Goal: Navigation & Orientation: Find specific page/section

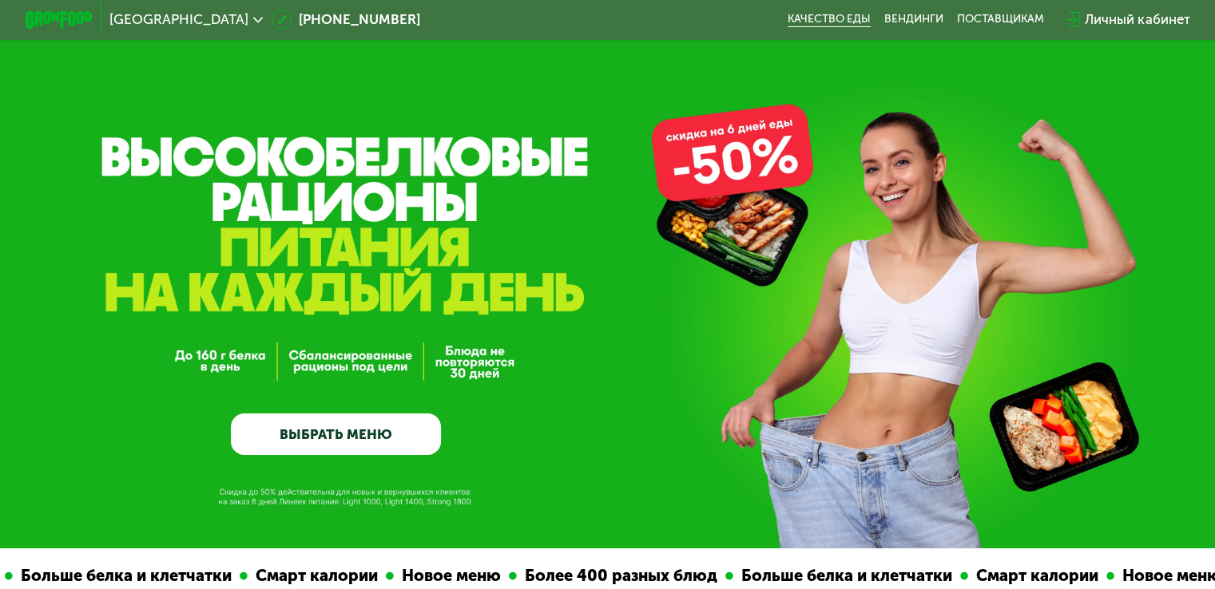
click at [818, 24] on link "Качество еды" at bounding box center [829, 20] width 83 height 14
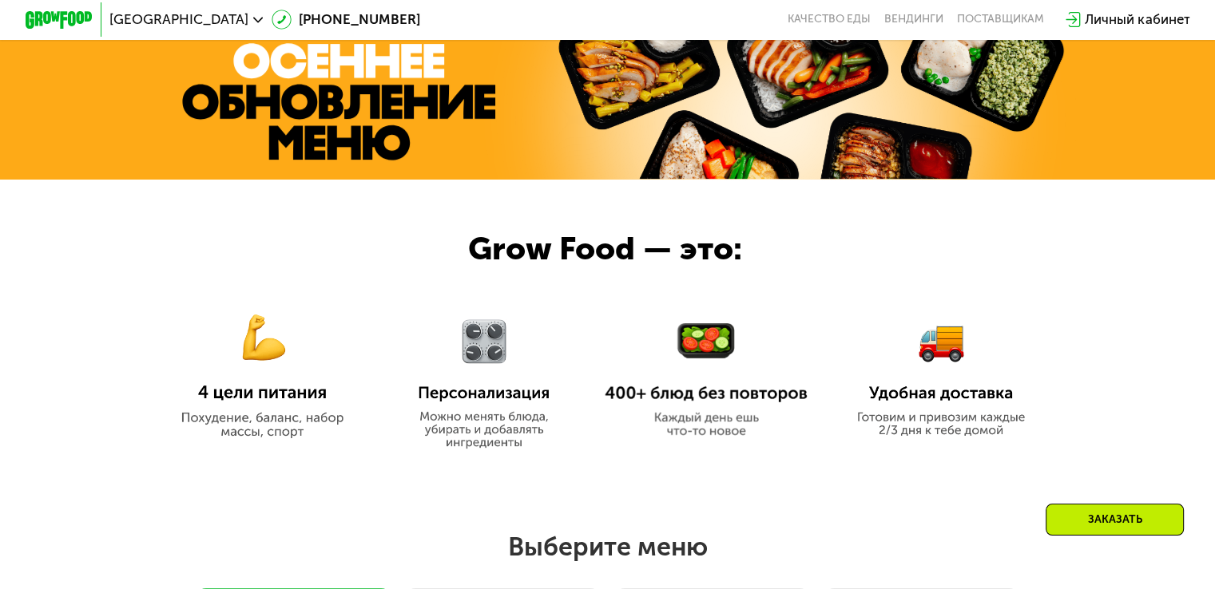
scroll to position [578, 0]
